Goal: Find contact information: Find contact information

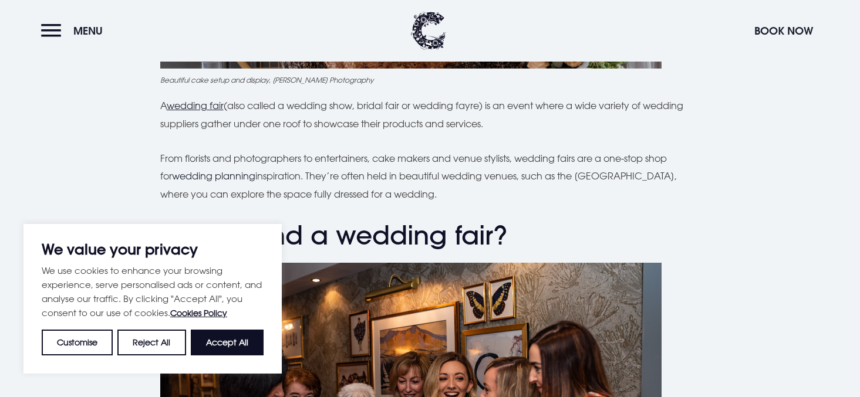
scroll to position [939, 0]
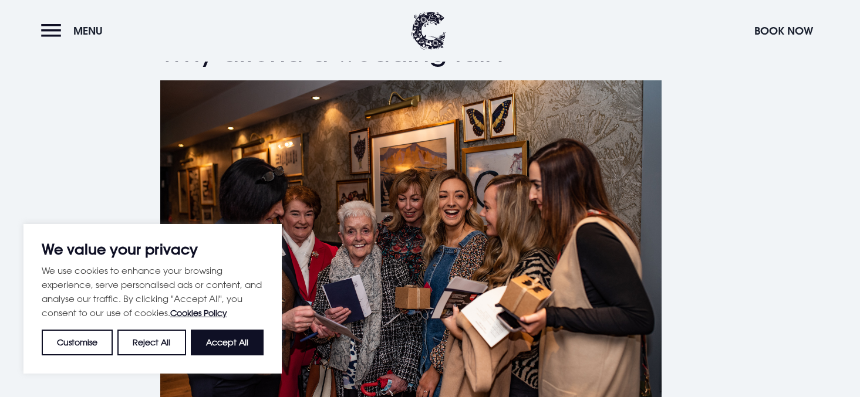
click at [225, 337] on button "Accept All" at bounding box center [227, 343] width 73 height 26
checkbox input "true"
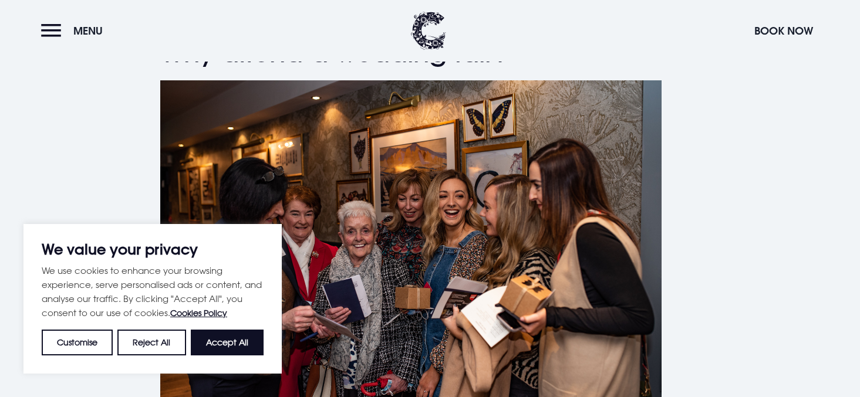
checkbox input "true"
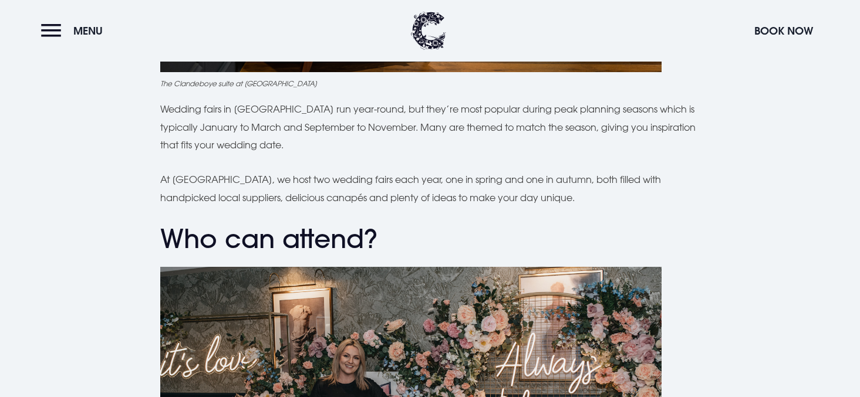
scroll to position [1937, 0]
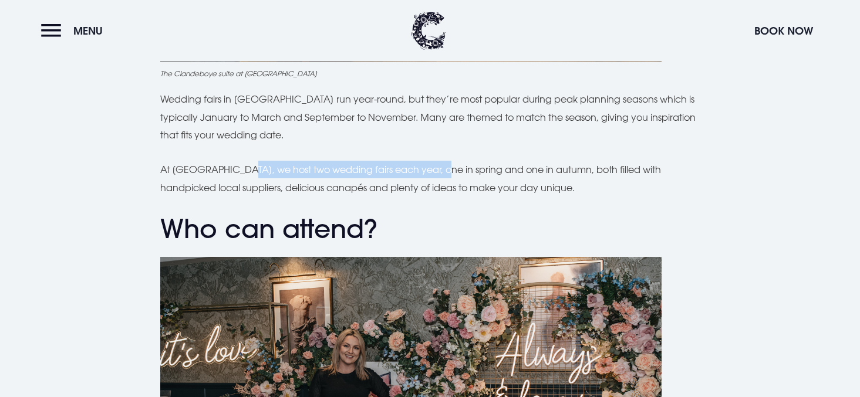
drag, startPoint x: 252, startPoint y: 171, endPoint x: 453, endPoint y: 173, distance: 200.7
click at [453, 173] on p "At Clandeboye Lodge, we host two wedding fairs each year, one in spring and one…" at bounding box center [430, 179] width 540 height 36
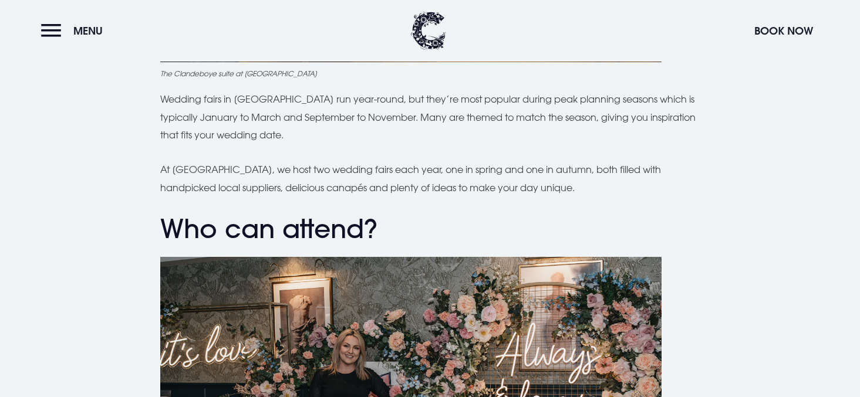
click at [238, 181] on p "At Clandeboye Lodge, we host two wedding fairs each year, one in spring and one…" at bounding box center [430, 179] width 540 height 36
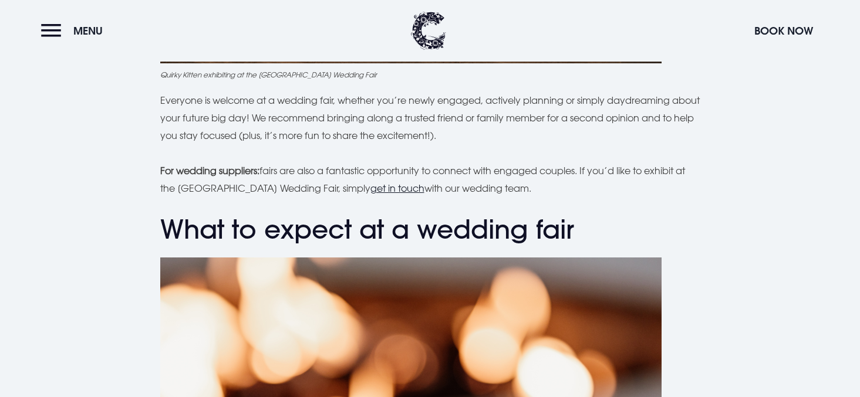
scroll to position [2465, 0]
click at [394, 184] on u "get in touch" at bounding box center [397, 188] width 54 height 12
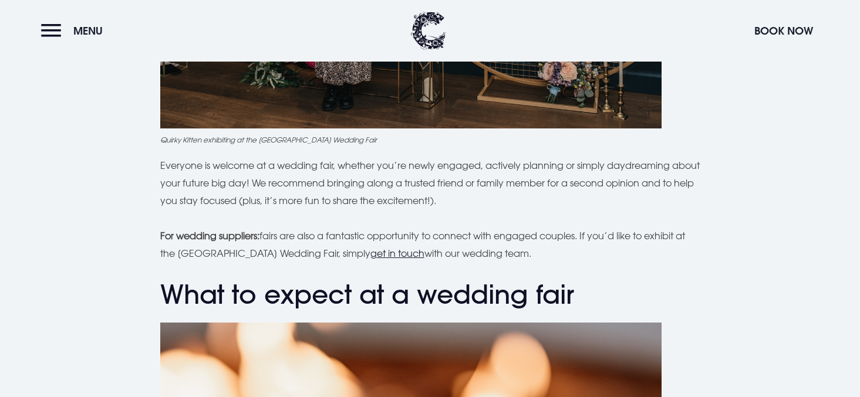
scroll to position [2406, 0]
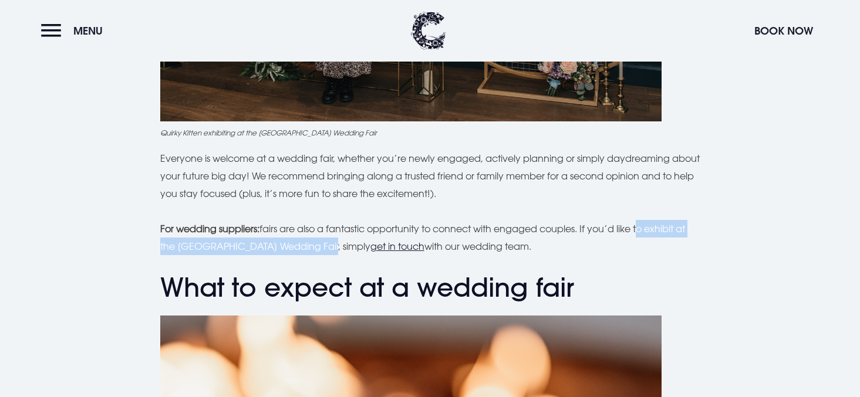
drag, startPoint x: 645, startPoint y: 225, endPoint x: 329, endPoint y: 243, distance: 316.8
click at [329, 243] on p "For wedding suppliers: fairs are also a fantastic opportunity to connect with e…" at bounding box center [430, 238] width 540 height 36
copy p "to exhibit at the Clandeboye Lodge Wedding Fair"
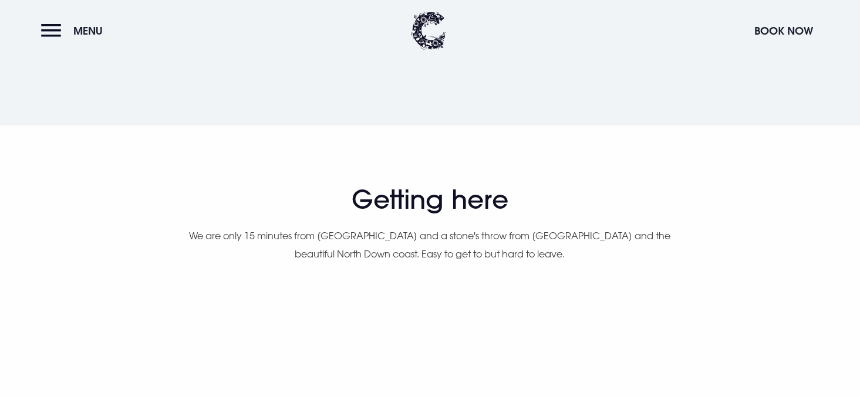
scroll to position [411, 0]
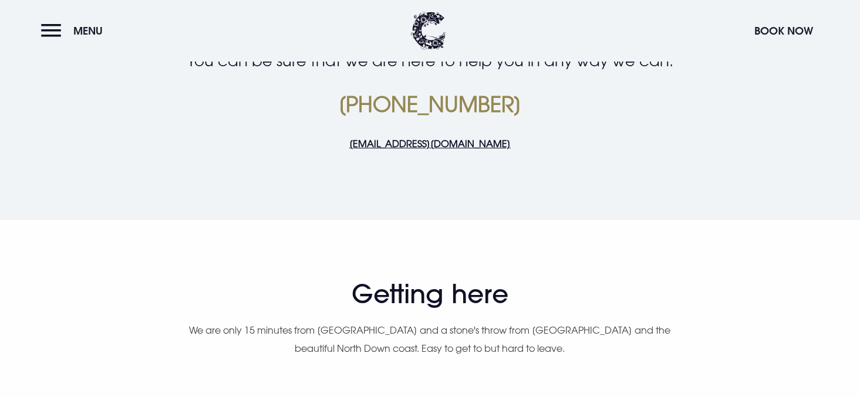
drag, startPoint x: 513, startPoint y: 147, endPoint x: 346, endPoint y: 144, distance: 167.9
click at [346, 144] on p "[EMAIL_ADDRESS][DOMAIN_NAME]" at bounding box center [429, 144] width 559 height 18
copy link "[EMAIL_ADDRESS][DOMAIN_NAME]"
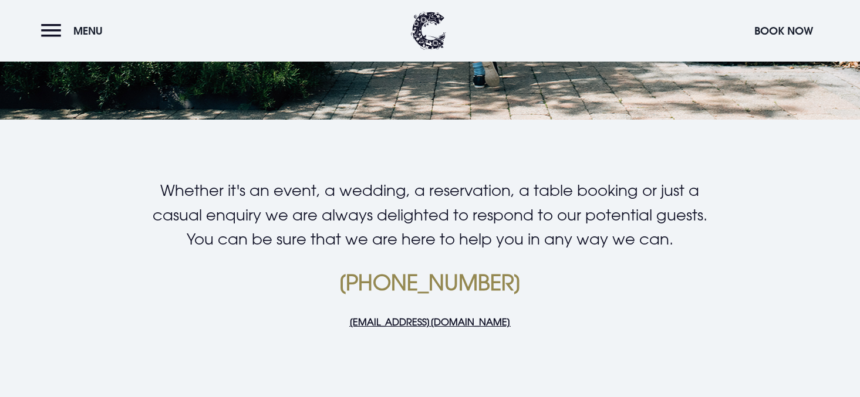
scroll to position [293, 0]
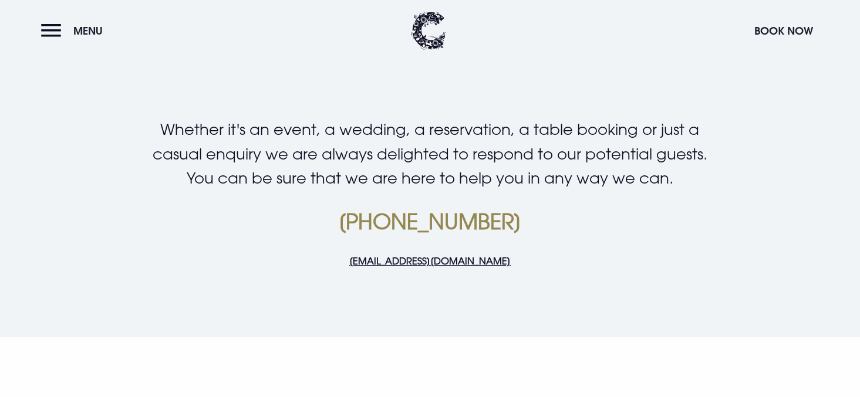
copy link "[EMAIL_ADDRESS][DOMAIN_NAME]"
